Goal: Navigation & Orientation: Find specific page/section

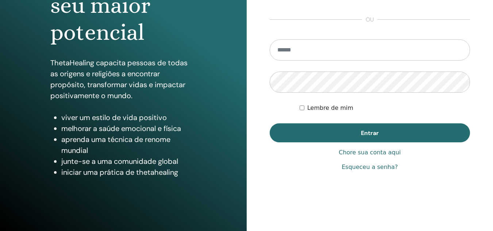
scroll to position [119, 0]
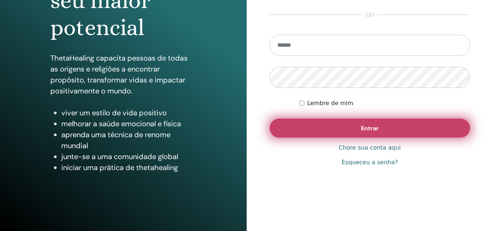
type input "**********"
click at [366, 125] on font "Entrar" at bounding box center [370, 129] width 18 height 8
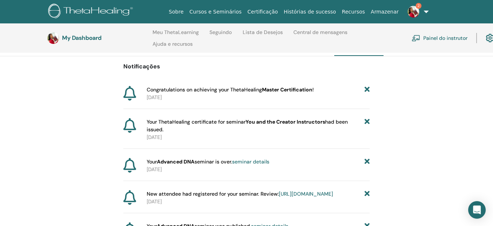
scroll to position [66, 0]
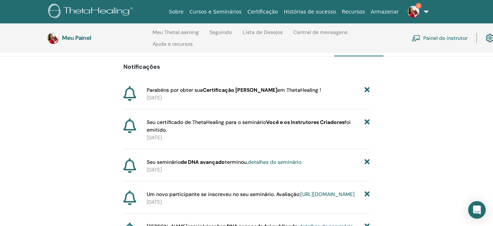
click at [312, 121] on font "Você e os Instrutores Criadores" at bounding box center [305, 122] width 79 height 7
click at [182, 125] on span "Seu certificado de ThetaHealing para o seminário Você e os Instrutores Criadore…" at bounding box center [256, 125] width 218 height 15
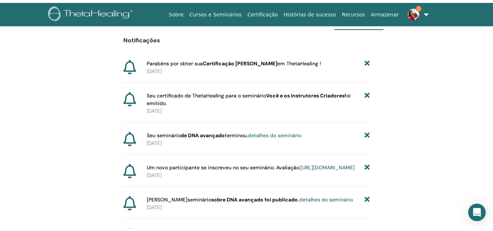
scroll to position [0, 0]
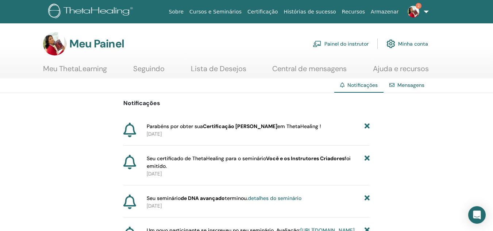
click at [59, 43] on img at bounding box center [54, 43] width 23 height 23
click at [85, 10] on img at bounding box center [91, 12] width 87 height 16
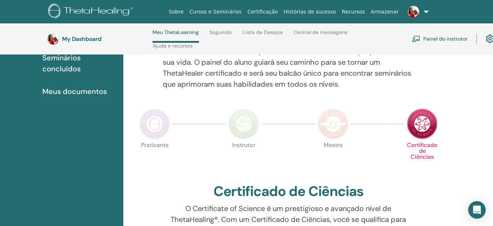
scroll to position [104, 0]
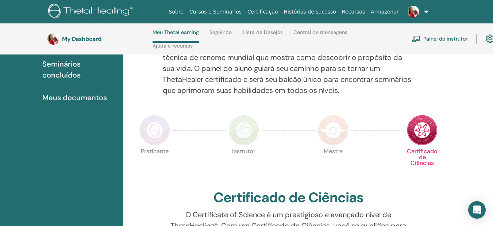
click at [337, 131] on img at bounding box center [333, 130] width 31 height 31
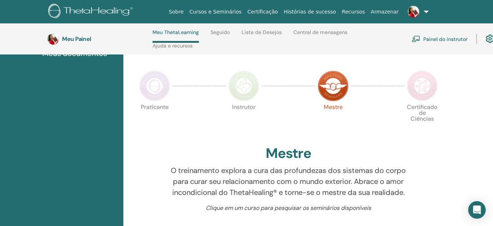
scroll to position [141, 0]
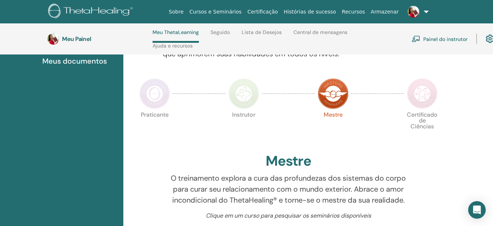
click at [431, 96] on img at bounding box center [422, 93] width 31 height 31
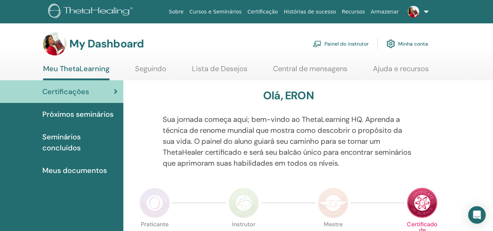
click at [419, 44] on link "Minha conta" at bounding box center [408, 44] width 42 height 16
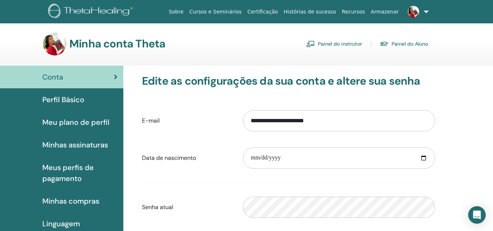
click at [66, 96] on font "Perfil Básico" at bounding box center [63, 99] width 42 height 9
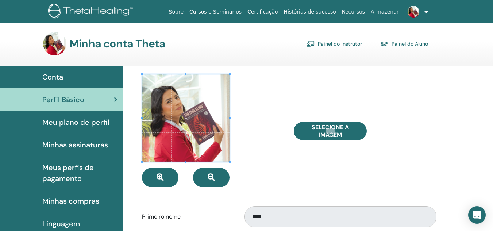
click at [345, 45] on link "Painel do instrutor" at bounding box center [334, 44] width 56 height 12
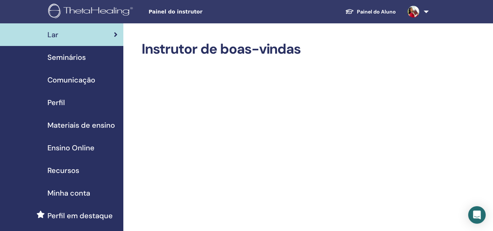
click at [84, 10] on img at bounding box center [91, 12] width 87 height 16
